Goal: Task Accomplishment & Management: Use online tool/utility

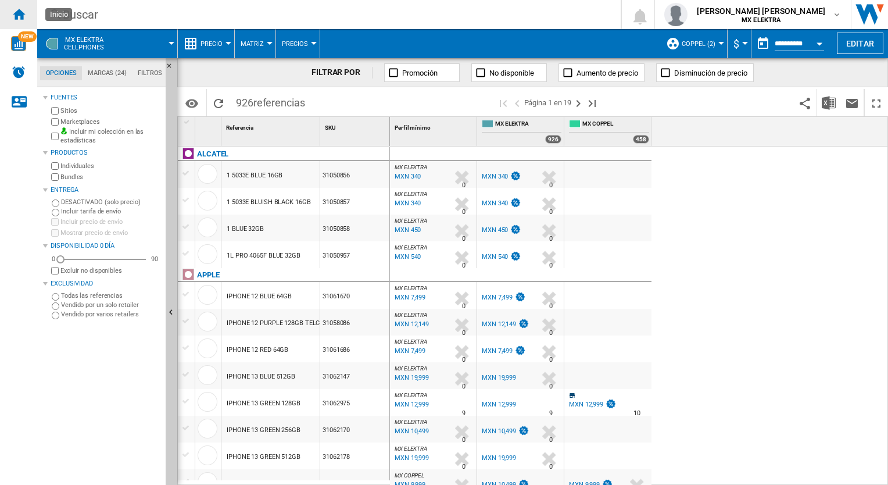
drag, startPoint x: 21, startPoint y: 13, endPoint x: 15, endPoint y: 14, distance: 6.4
click at [15, 14] on ng-md-icon "Inicio" at bounding box center [19, 14] width 14 height 14
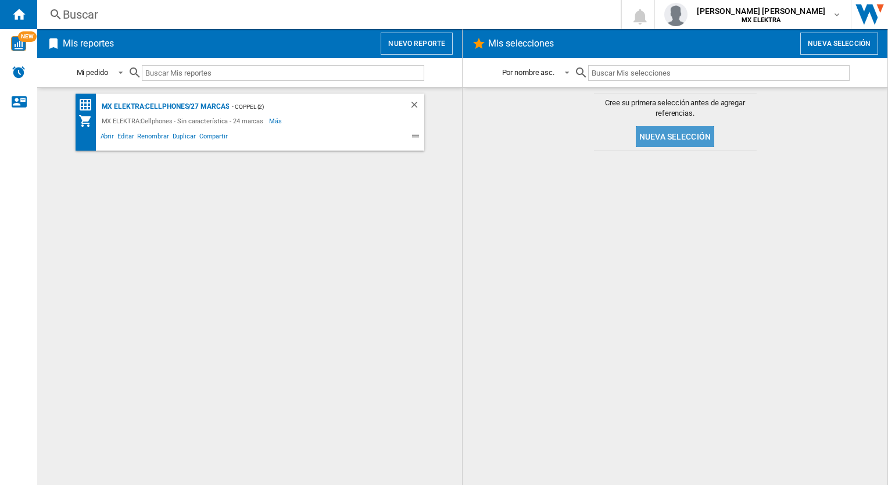
click at [665, 137] on button "Nueva selección" at bounding box center [675, 136] width 78 height 21
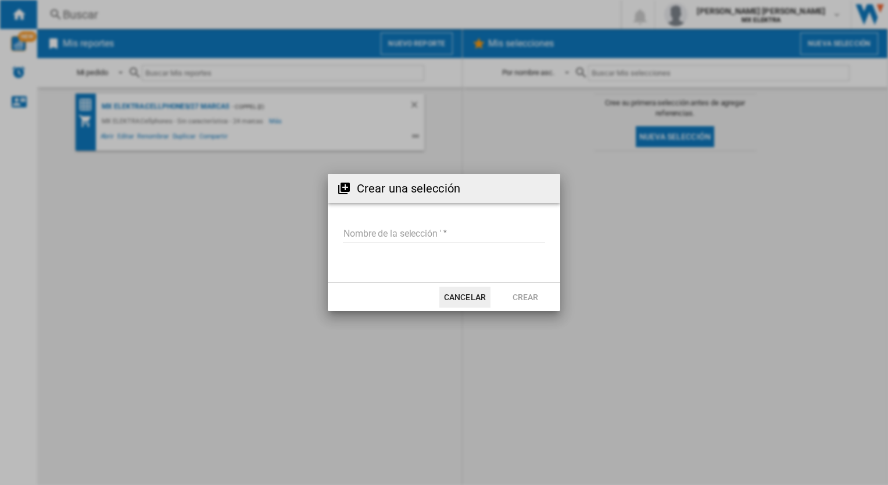
click at [465, 225] on input "Nombre de la selección '" at bounding box center [444, 233] width 202 height 17
type input "***"
click at [518, 296] on button "Crear" at bounding box center [525, 297] width 51 height 21
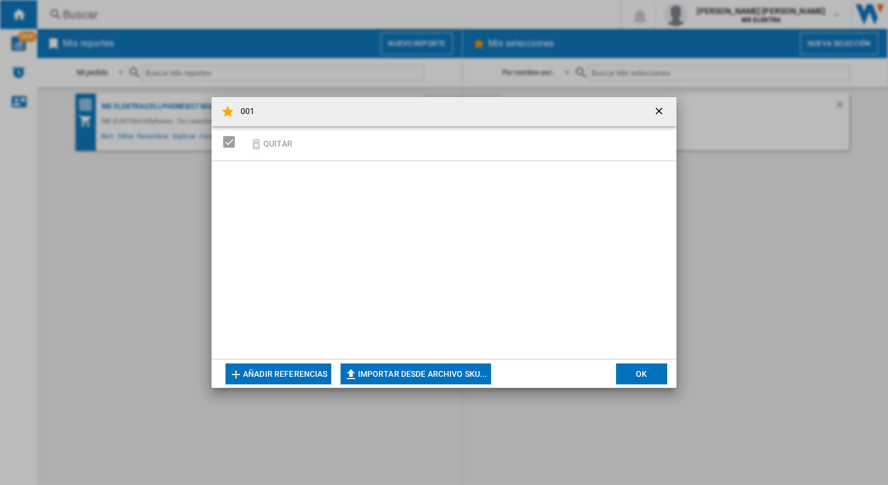
click at [391, 370] on button "Importar desde archivo SKU..." at bounding box center [416, 373] width 151 height 21
type input "**********"
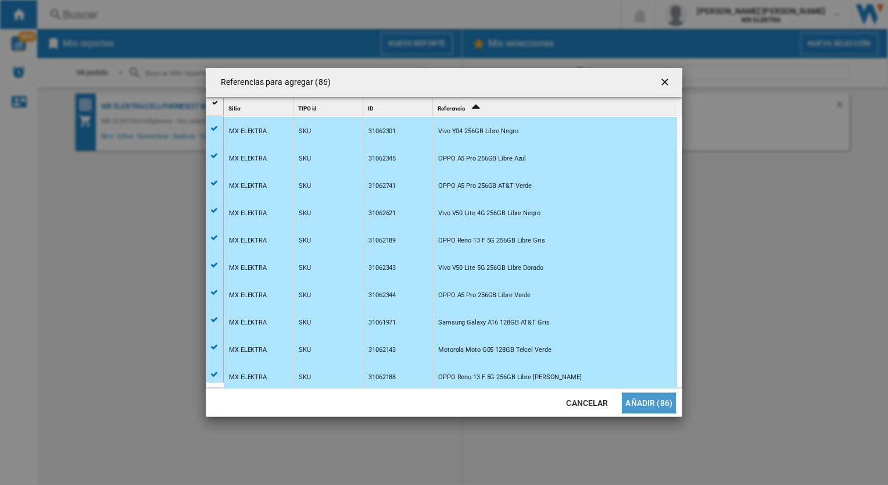
click at [663, 407] on button "Añadir (86)" at bounding box center [649, 402] width 54 height 21
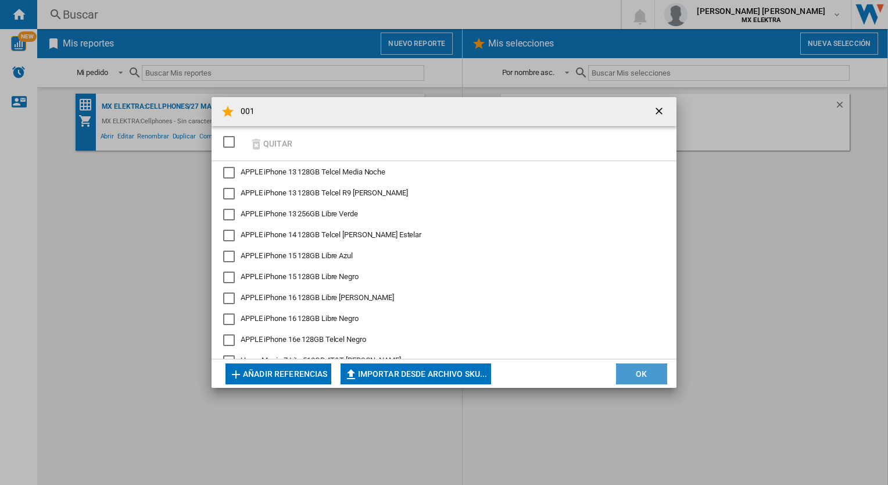
click at [637, 376] on button "OK" at bounding box center [641, 373] width 51 height 21
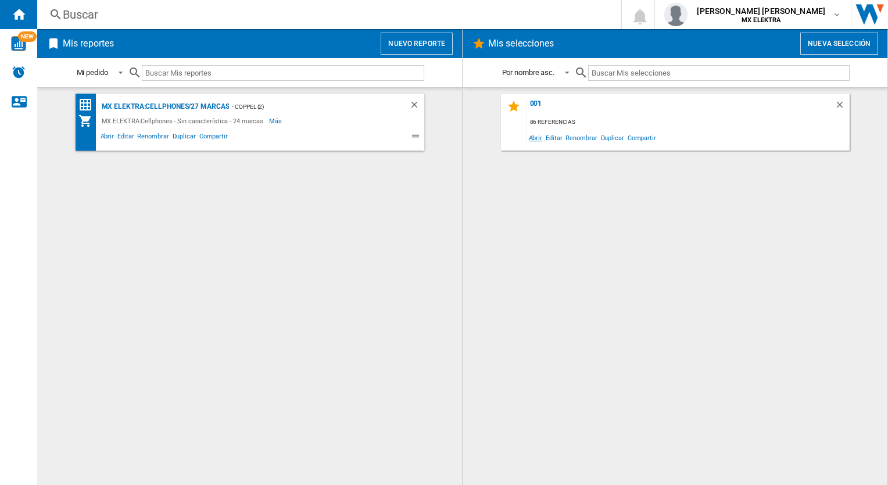
drag, startPoint x: 538, startPoint y: 137, endPoint x: 532, endPoint y: 134, distance: 6.8
click at [532, 134] on span "Abrir" at bounding box center [535, 138] width 17 height 16
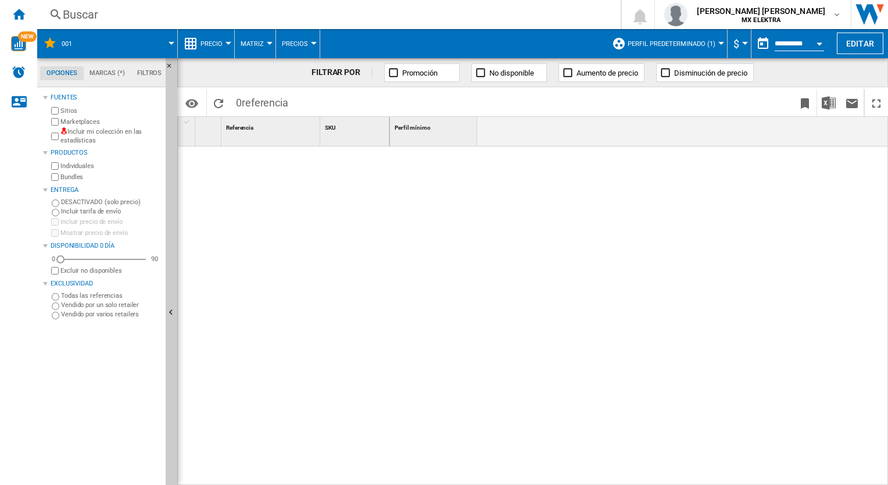
click at [435, 194] on div at bounding box center [639, 315] width 499 height 339
click at [16, 10] on ng-md-icon "Inicio" at bounding box center [19, 14] width 14 height 14
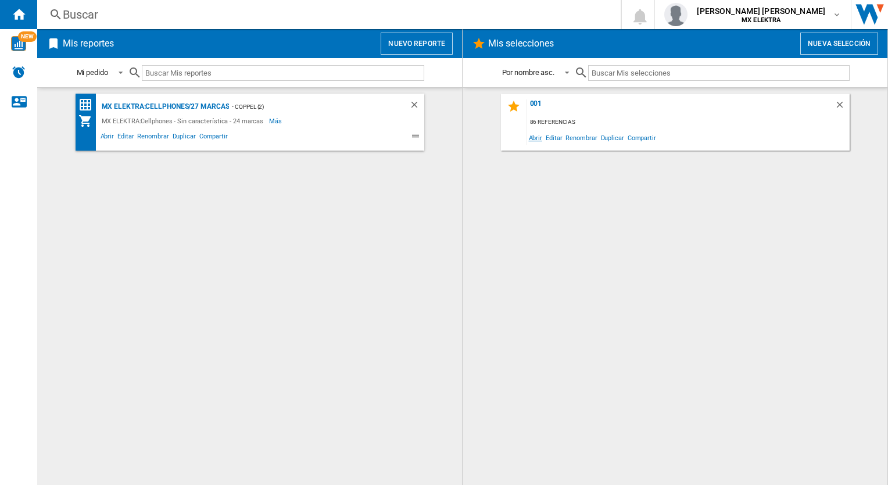
click at [535, 138] on span "Abrir" at bounding box center [535, 138] width 17 height 16
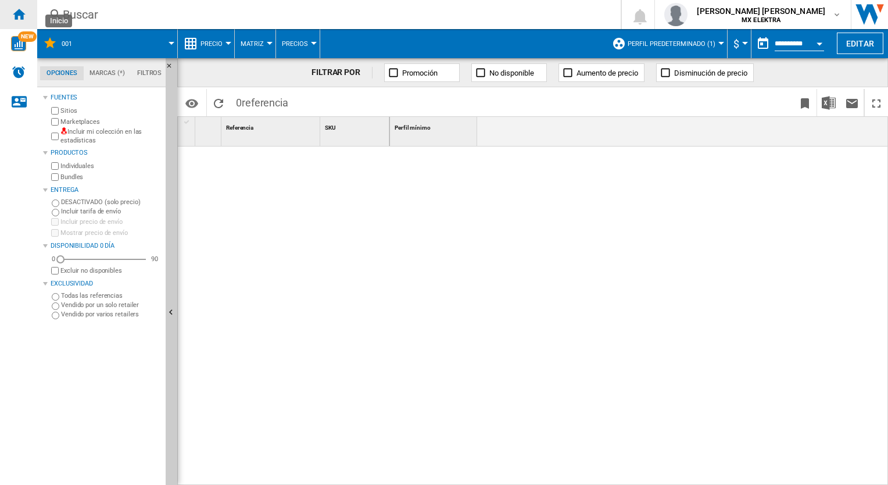
click at [10, 13] on div "Inicio" at bounding box center [18, 14] width 37 height 29
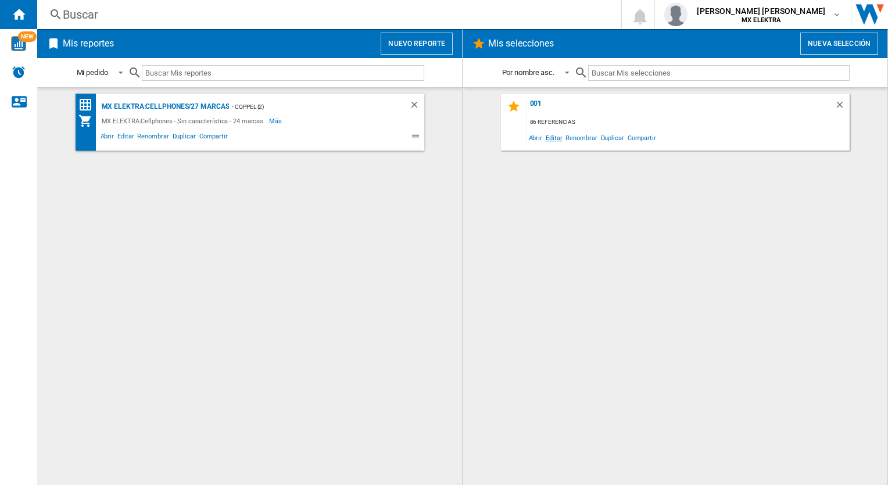
click at [547, 140] on span "Editar" at bounding box center [554, 138] width 20 height 16
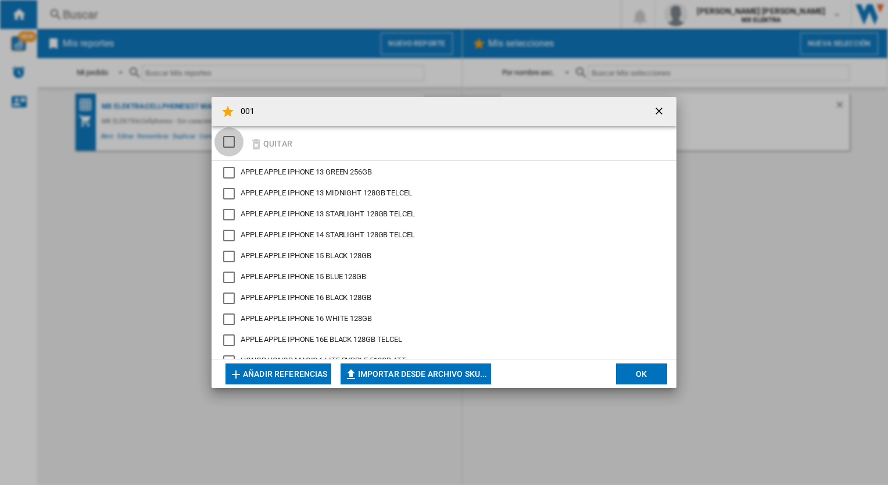
click at [226, 138] on div "SELECTIONS.EDITION_POPUP.SELECT_DESELECT" at bounding box center [229, 142] width 12 height 12
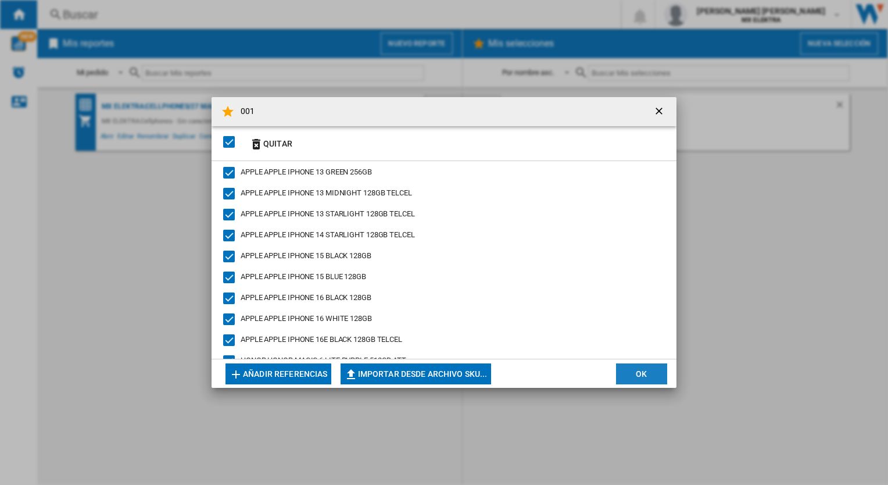
click at [635, 377] on button "OK" at bounding box center [641, 373] width 51 height 21
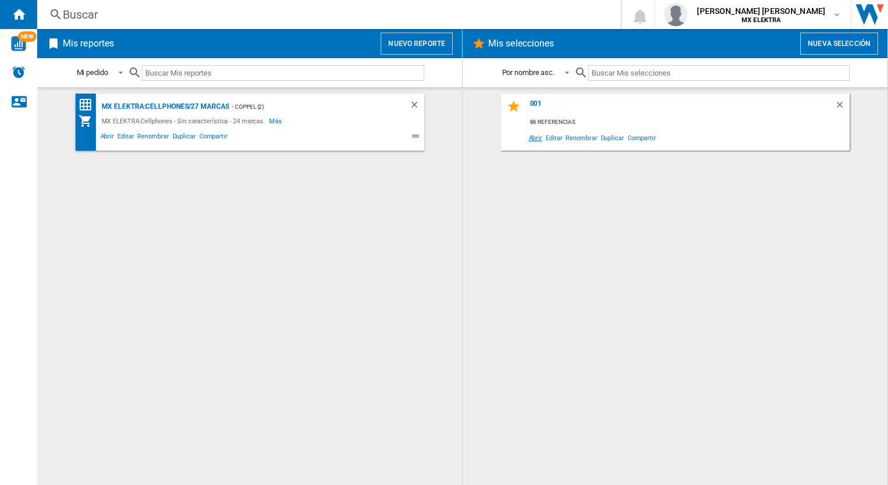
click at [535, 141] on span "Abrir" at bounding box center [535, 138] width 17 height 16
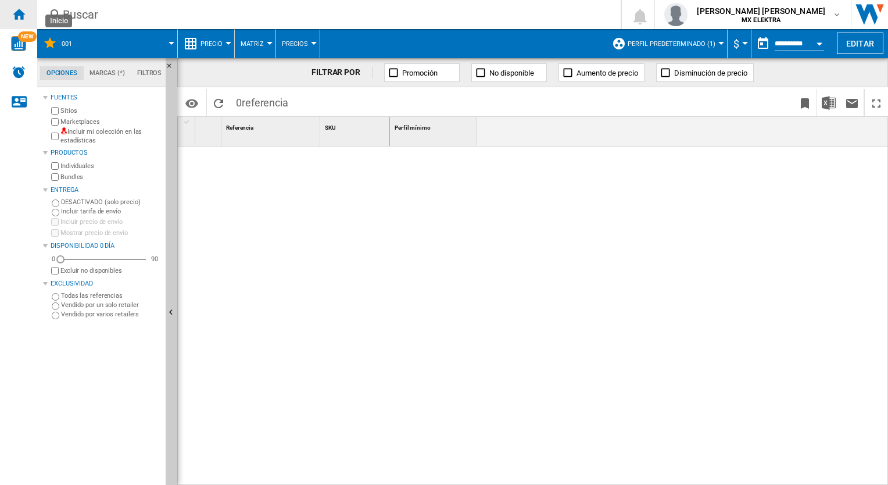
click at [14, 12] on ng-md-icon "Inicio" at bounding box center [19, 14] width 14 height 14
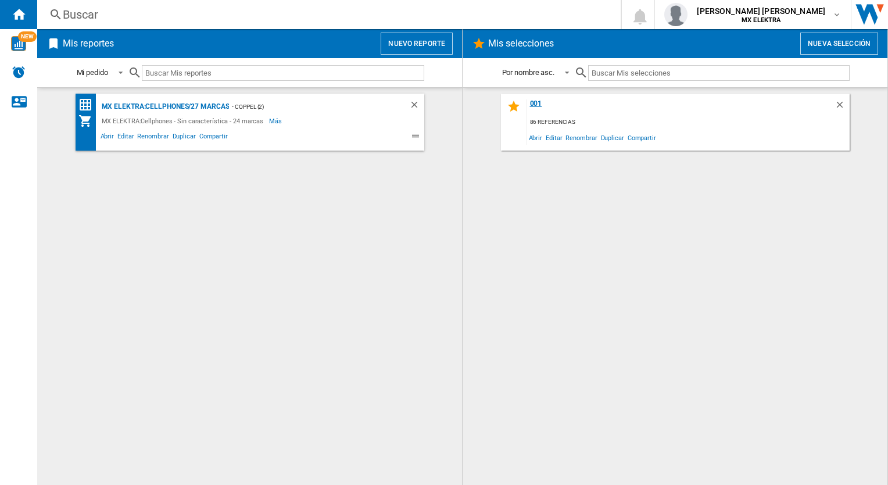
click at [567, 111] on div "001" at bounding box center [680, 107] width 307 height 16
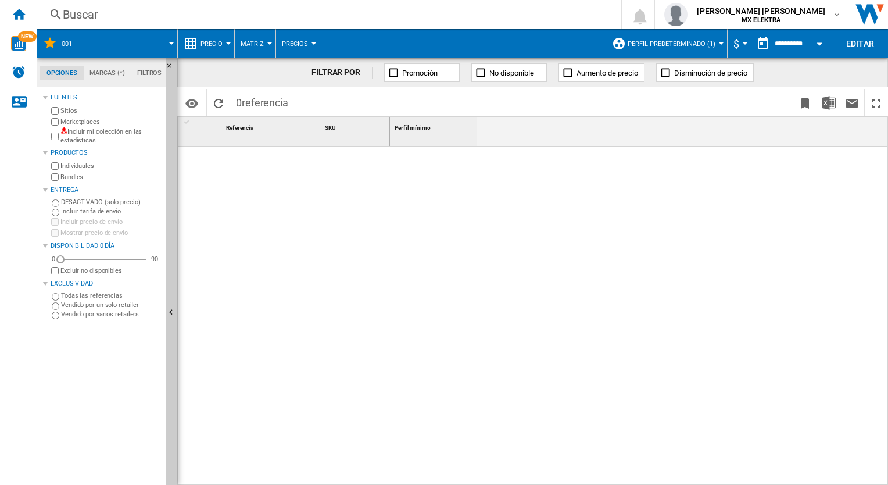
click at [442, 76] on button "Promoción" at bounding box center [422, 72] width 76 height 19
click at [219, 95] on button "Recargar" at bounding box center [218, 102] width 23 height 27
click at [23, 23] on div "Inicio" at bounding box center [18, 14] width 37 height 29
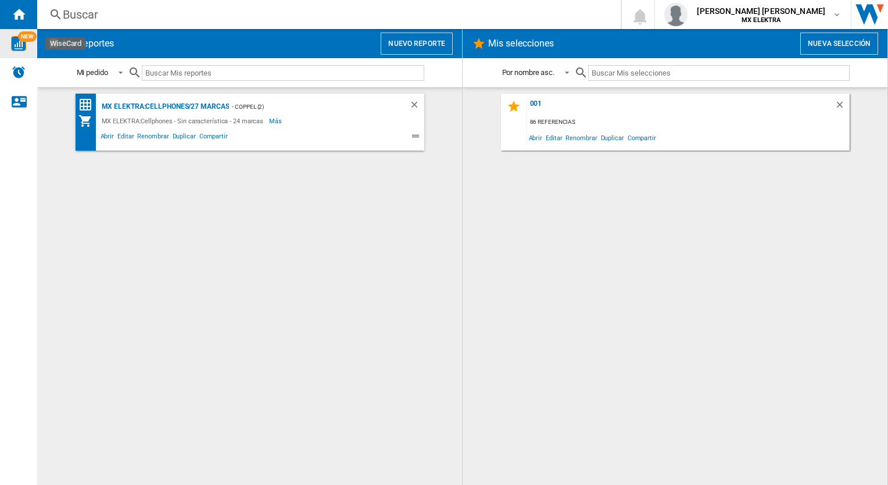
click at [23, 36] on span "NEW" at bounding box center [27, 36] width 19 height 10
